Goal: Information Seeking & Learning: Learn about a topic

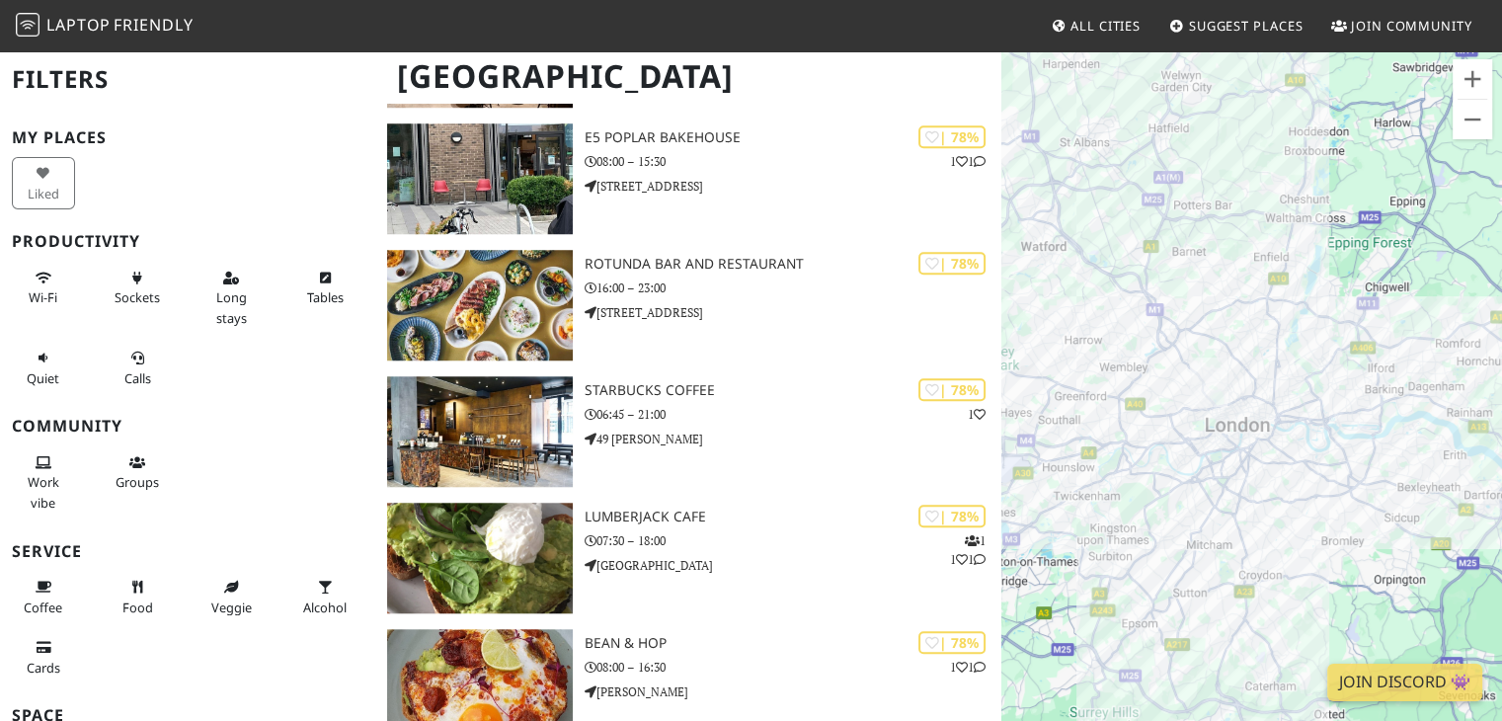
scroll to position [9850, 0]
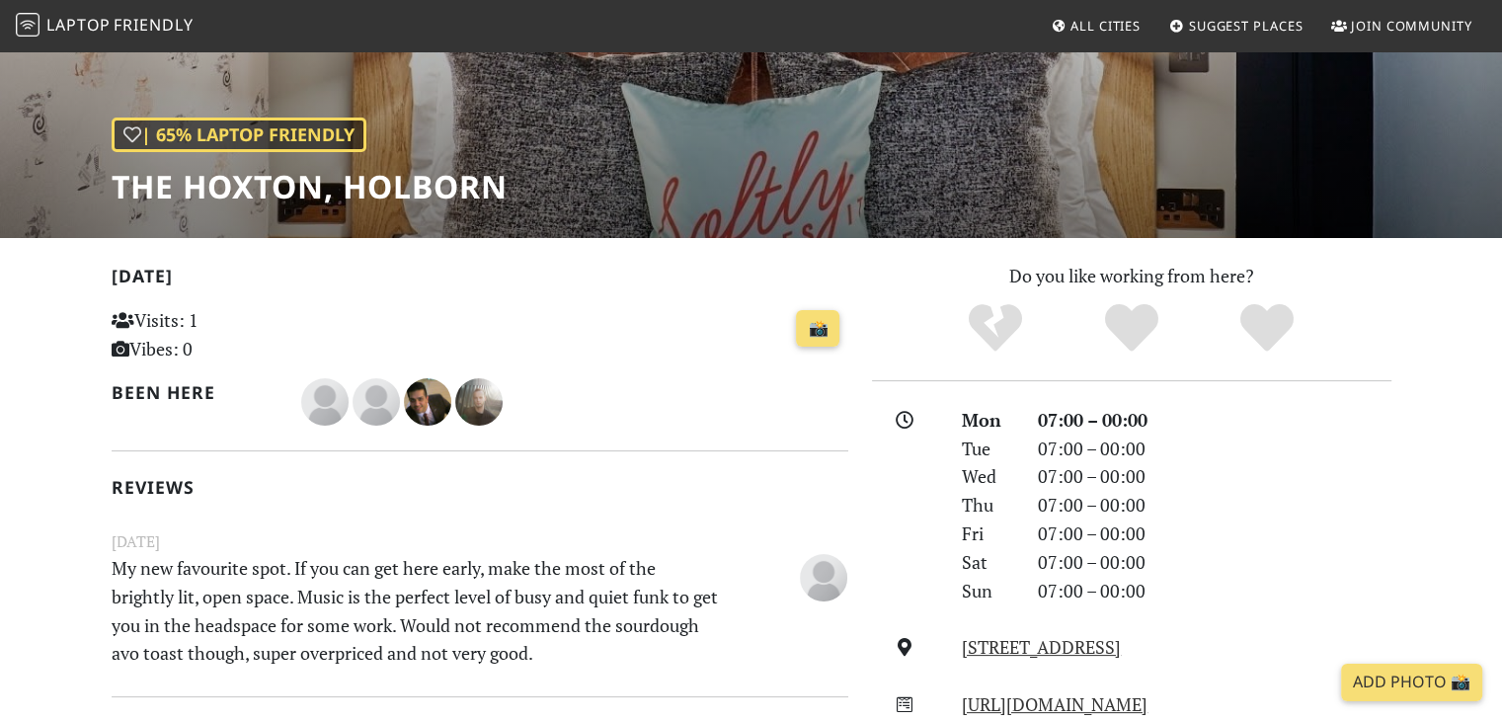
click at [1501, 167] on html "Laptop Friendly All Cities Suggest Places Join Community | 65% Laptop Friendly …" at bounding box center [751, 138] width 1502 height 721
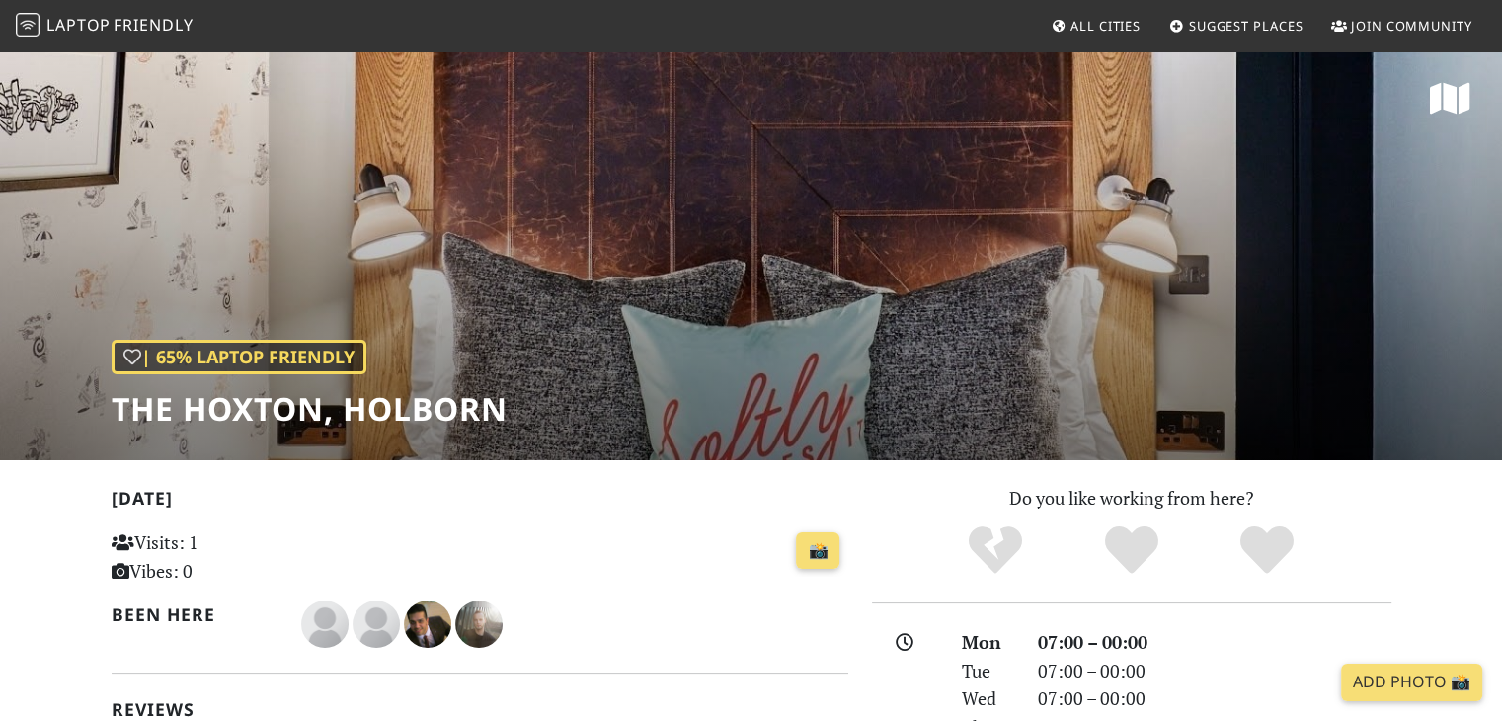
click at [130, 21] on span "Friendly" at bounding box center [153, 25] width 79 height 22
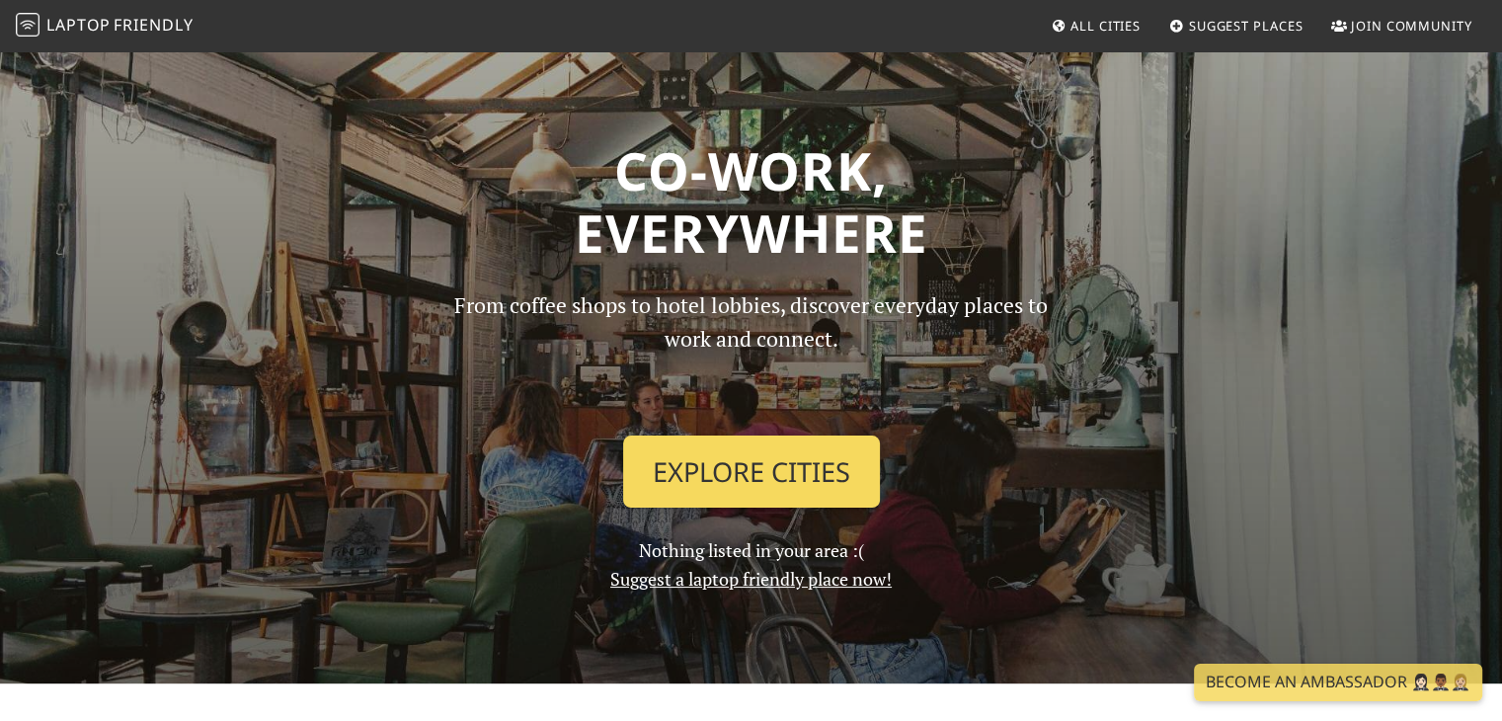
click at [798, 487] on link "Explore Cities" at bounding box center [751, 471] width 257 height 73
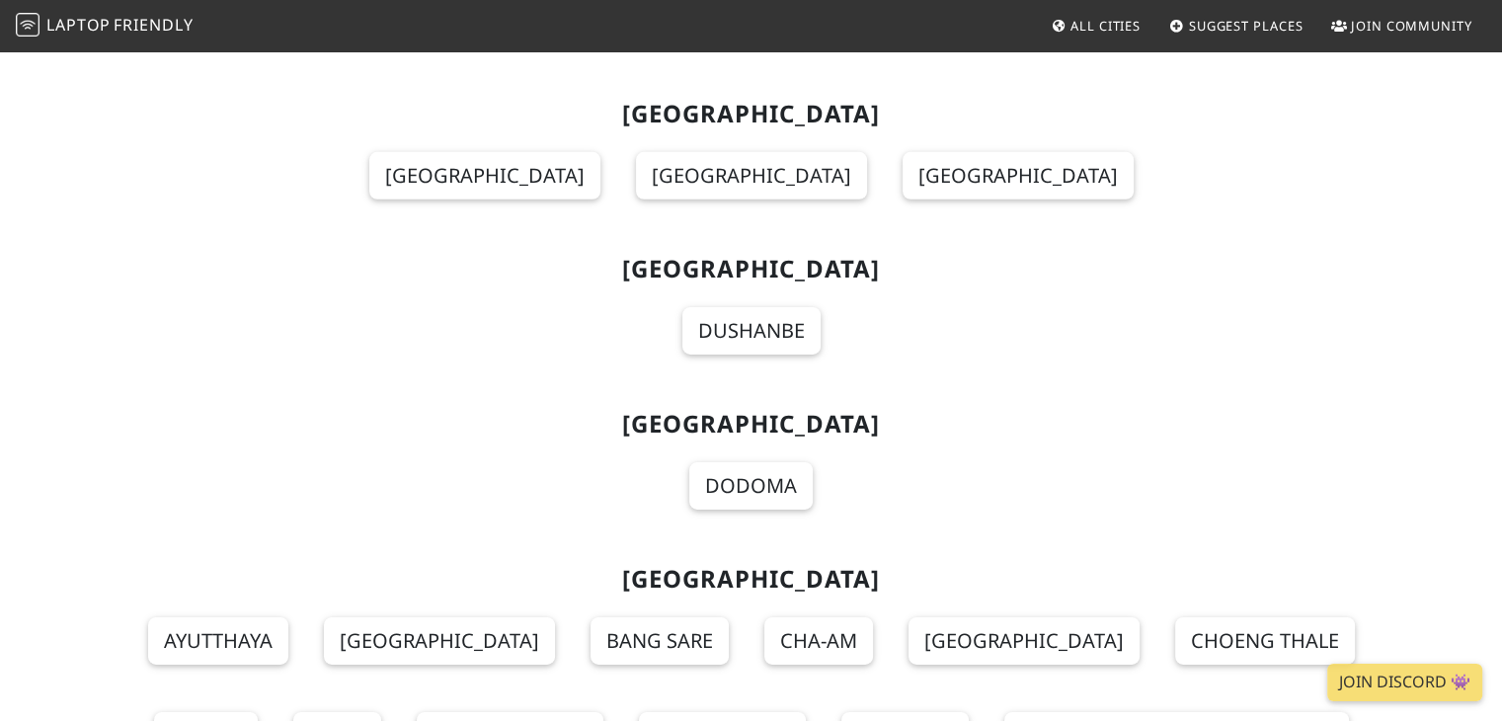
scroll to position [21305, 0]
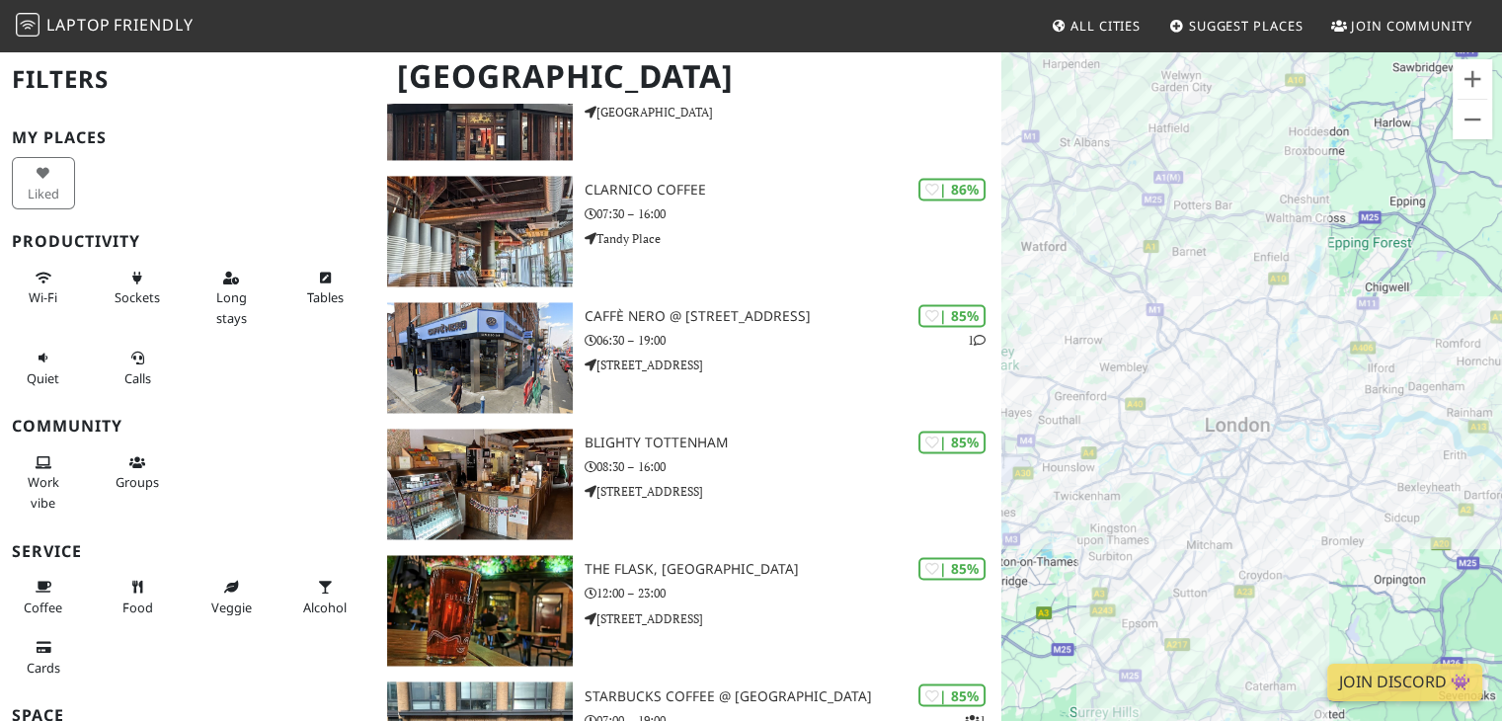
scroll to position [3781, 0]
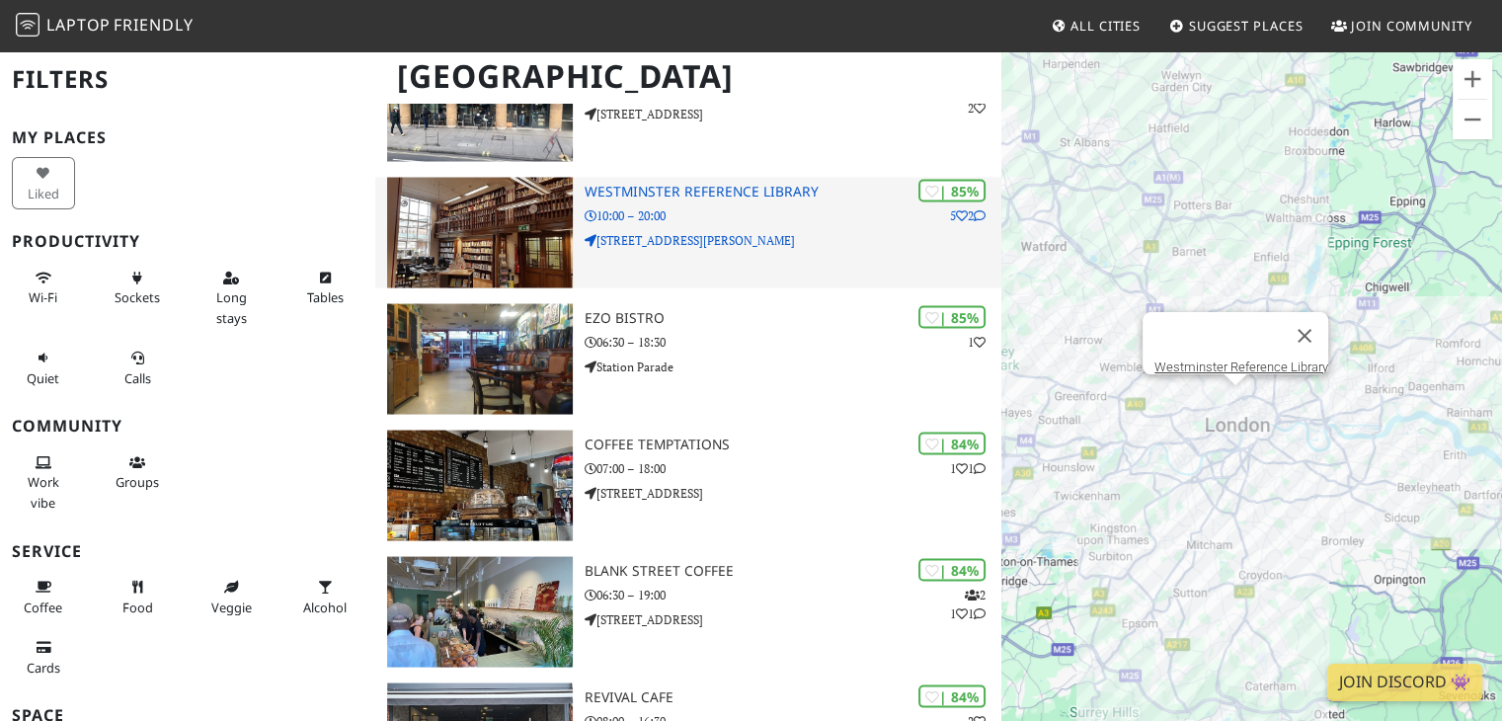
click at [531, 199] on img at bounding box center [479, 233] width 185 height 111
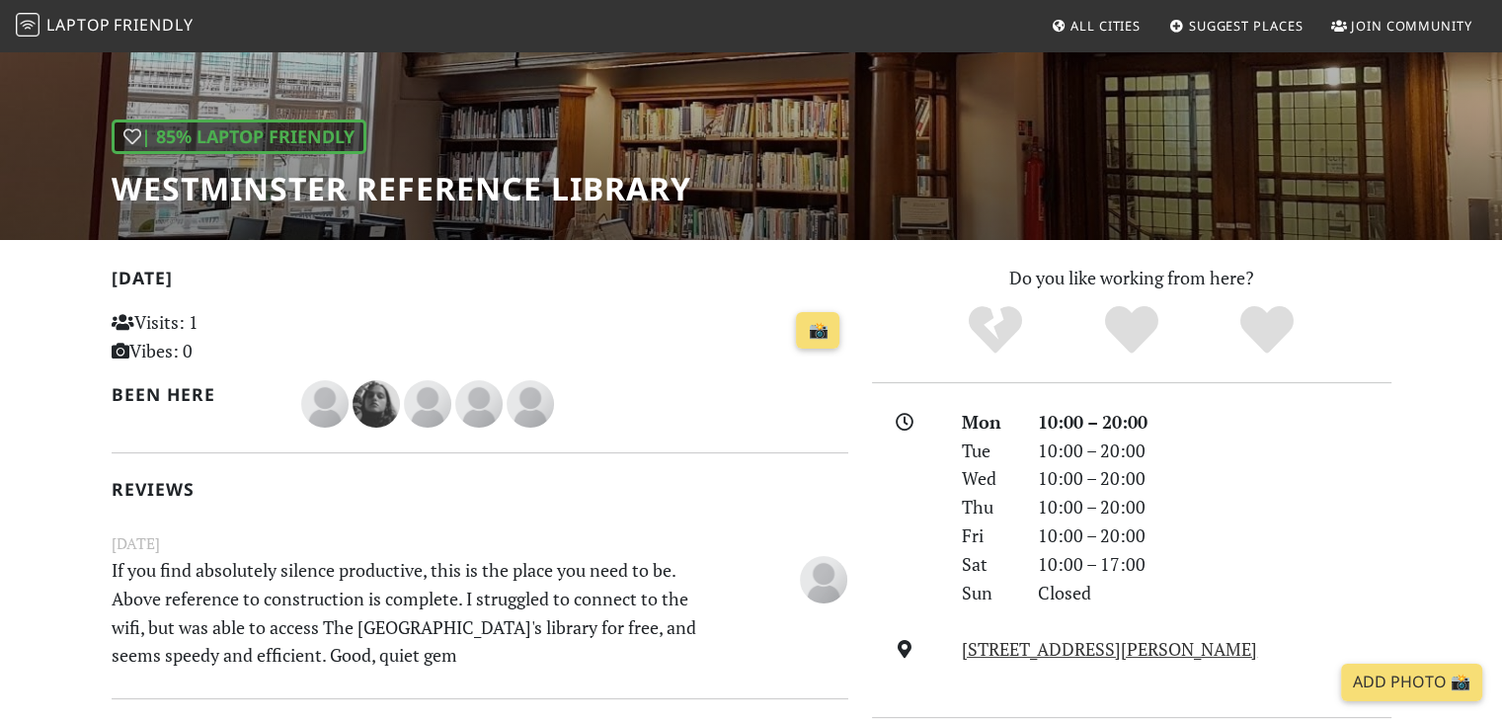
scroll to position [217, 0]
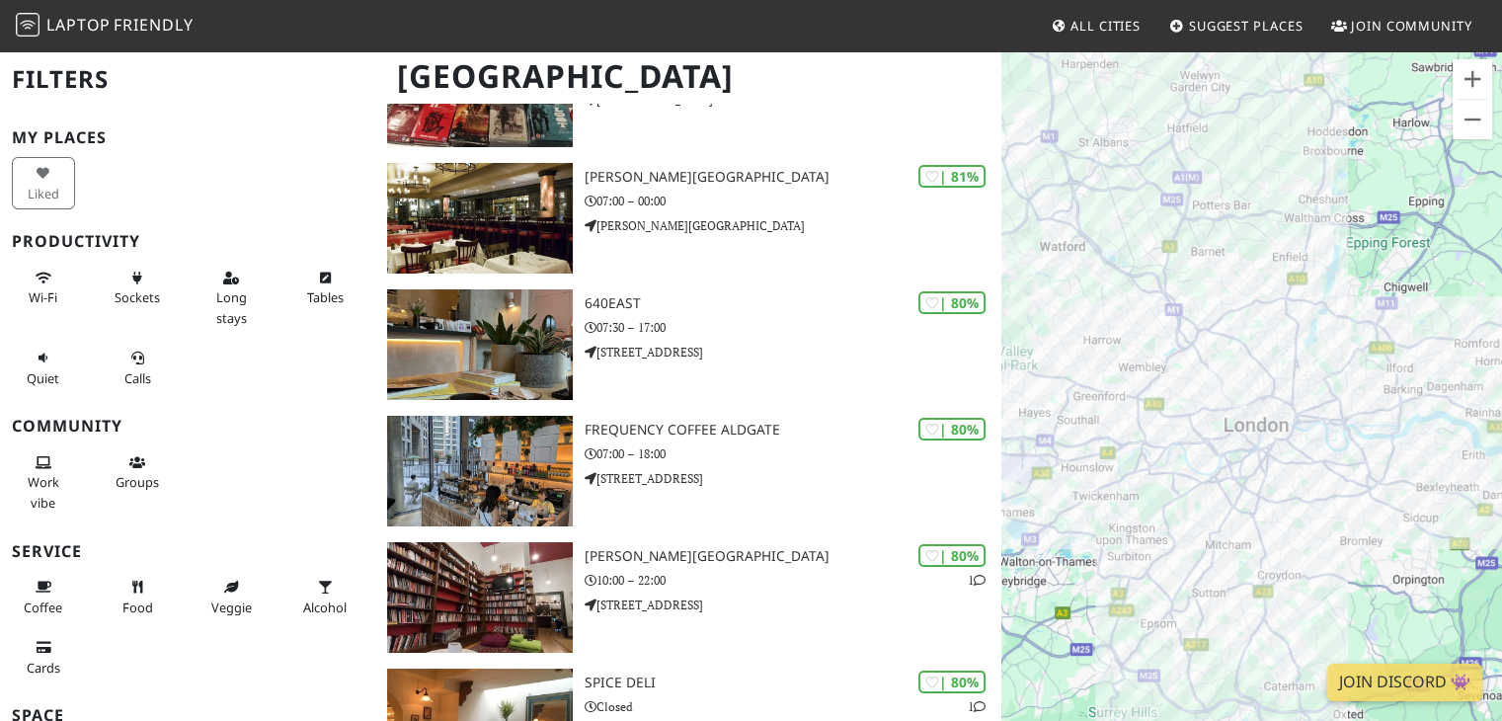
scroll to position [7177, 0]
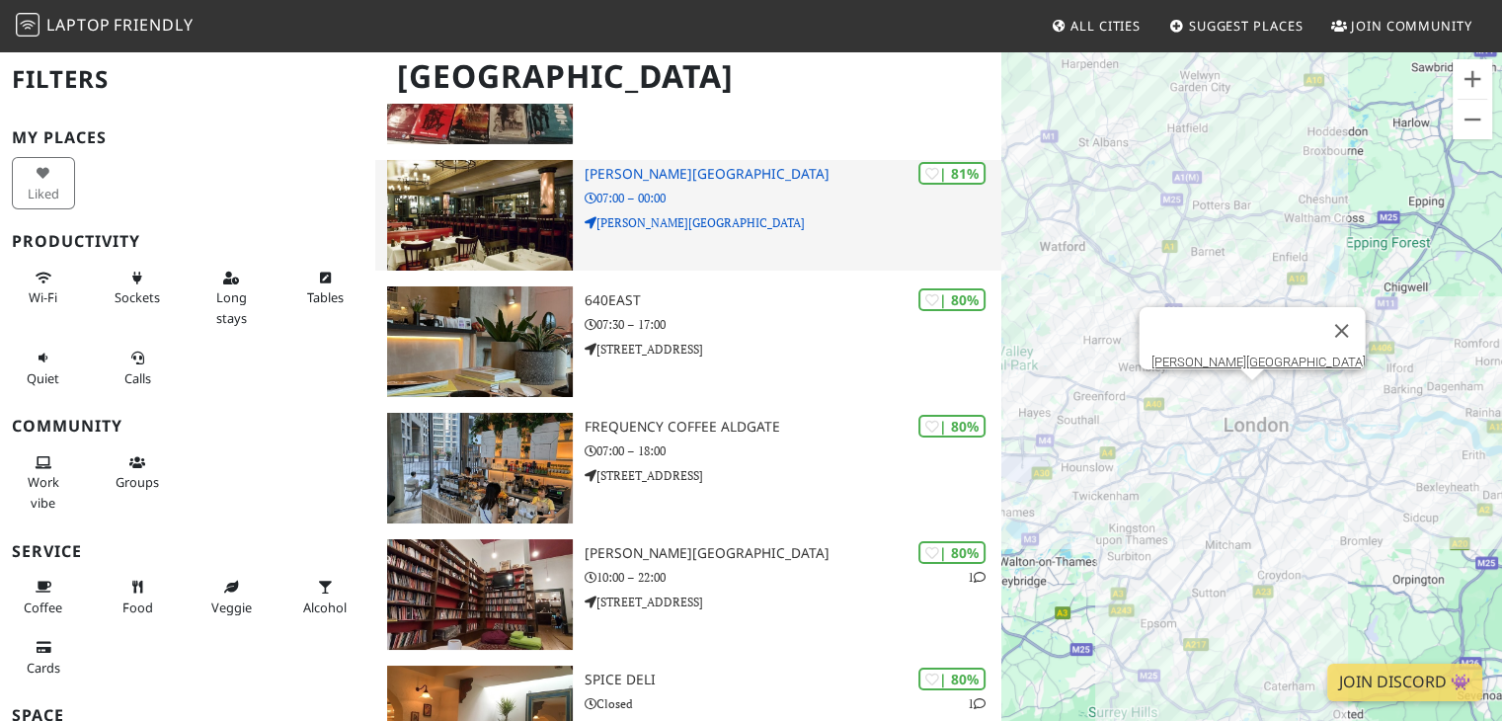
click at [711, 160] on div "| 81% Dean Street Townhouse 07:00 – 00:00 Dean Street" at bounding box center [793, 215] width 418 height 111
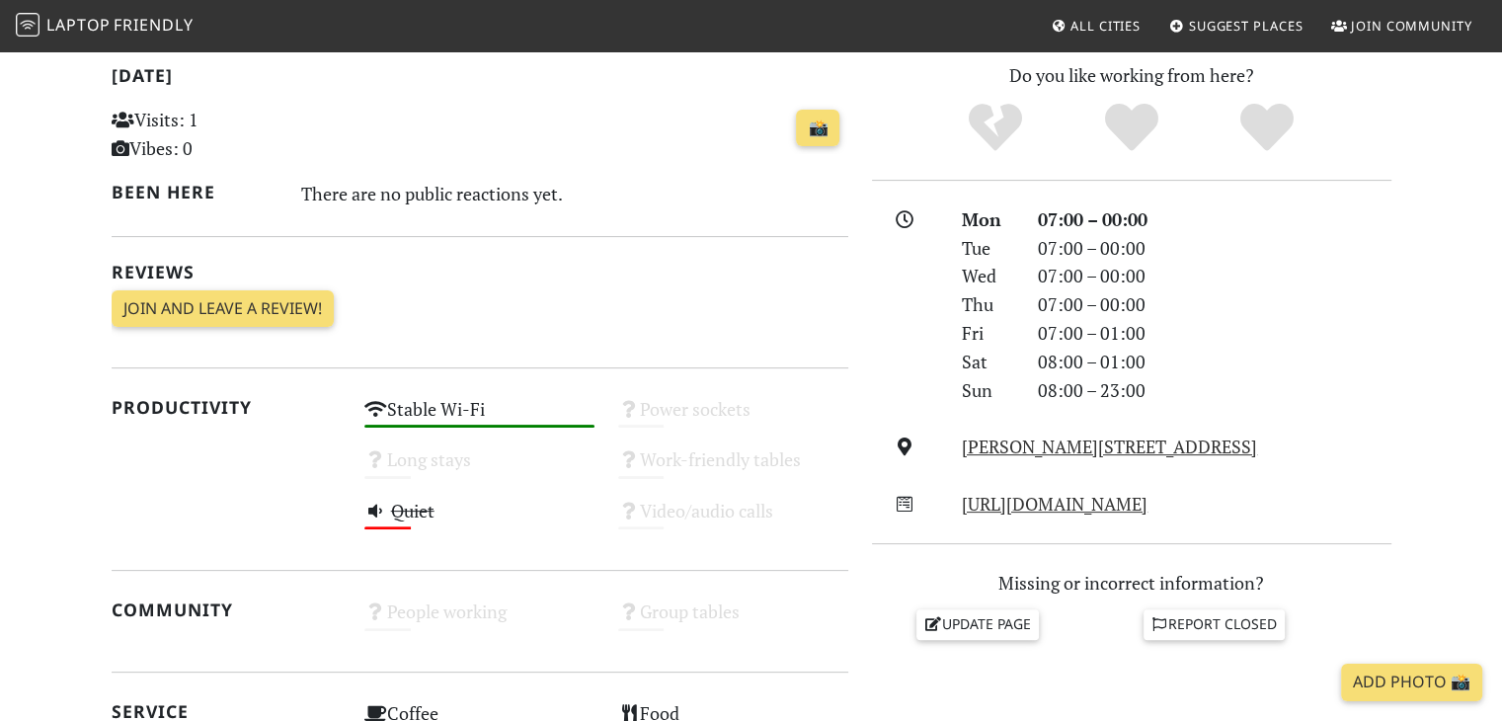
scroll to position [386, 0]
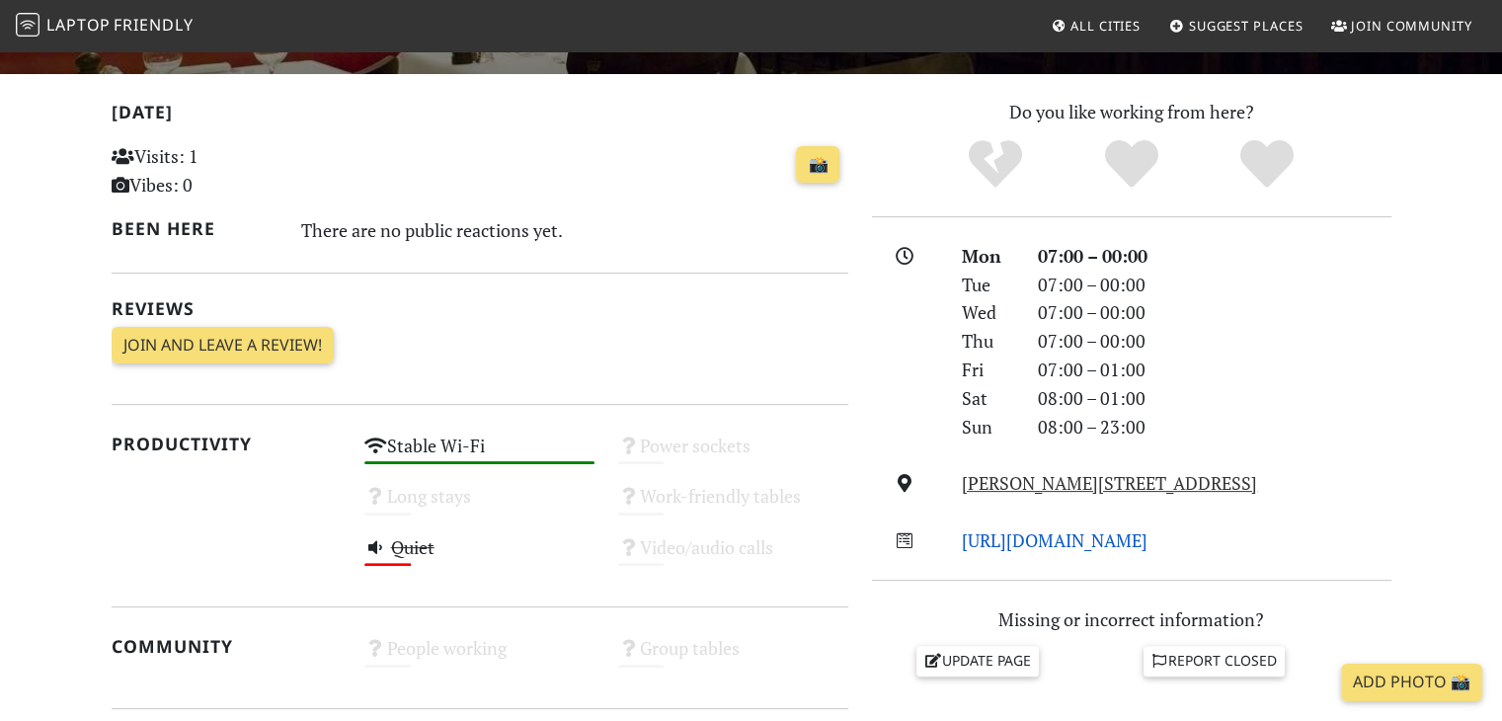
click at [1147, 536] on link "[URL][DOMAIN_NAME]" at bounding box center [1055, 540] width 186 height 24
